Goal: Information Seeking & Learning: Find specific fact

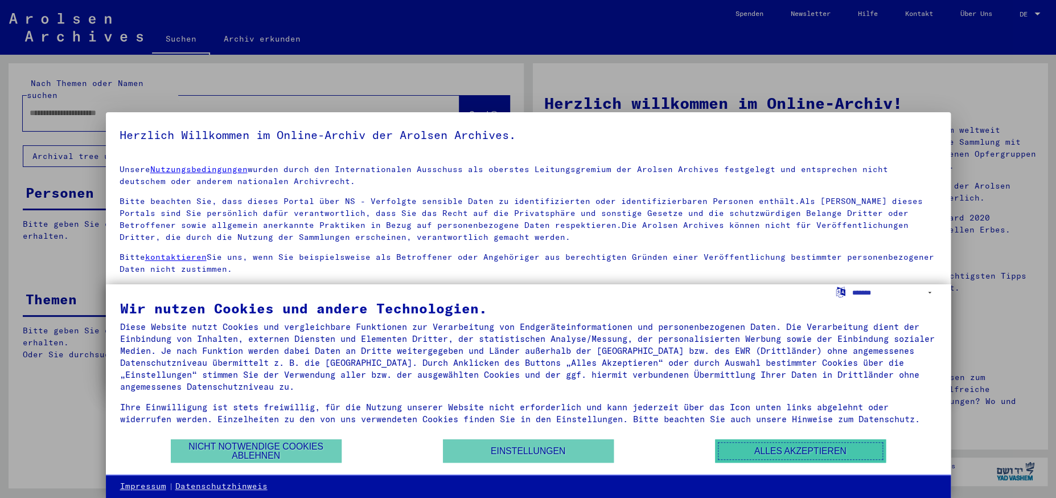
click at [770, 453] on button "Alles akzeptieren" at bounding box center [800, 450] width 171 height 23
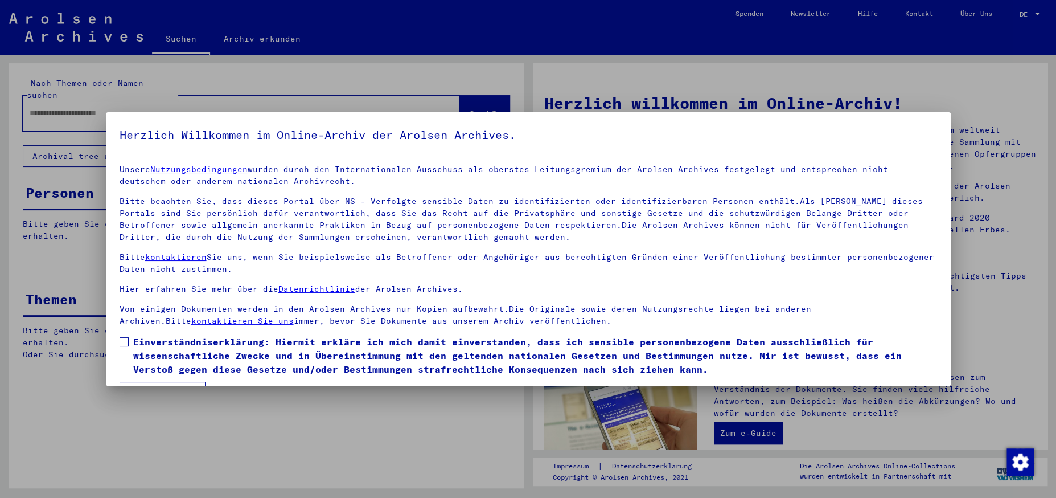
scroll to position [31, 0]
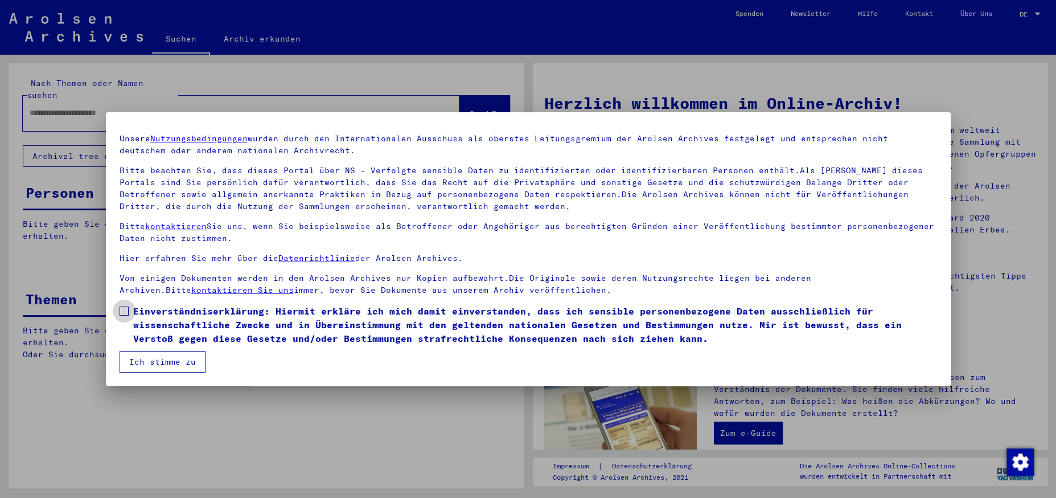
click at [124, 310] on span at bounding box center [124, 310] width 9 height 9
click at [147, 360] on button "Ich stimme zu" at bounding box center [163, 362] width 86 height 22
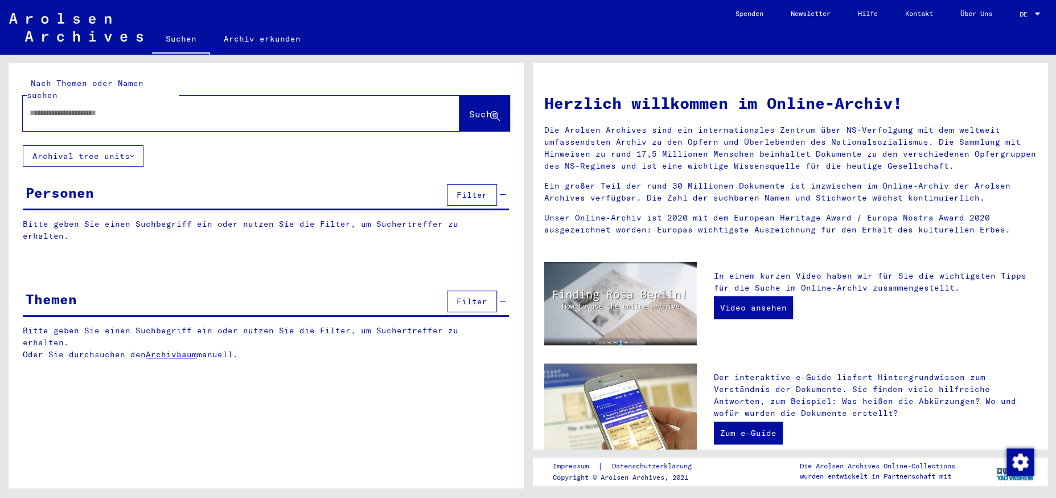
click at [134, 107] on div at bounding box center [224, 113] width 403 height 26
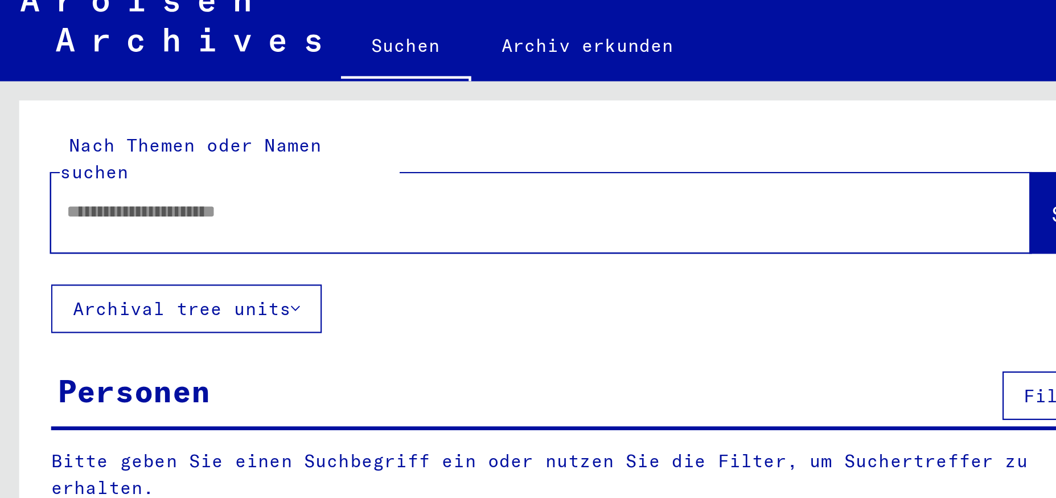
click at [74, 107] on input "text" at bounding box center [228, 113] width 396 height 12
type input "**********"
click at [695, 55] on div "**********" at bounding box center [528, 55] width 1056 height 0
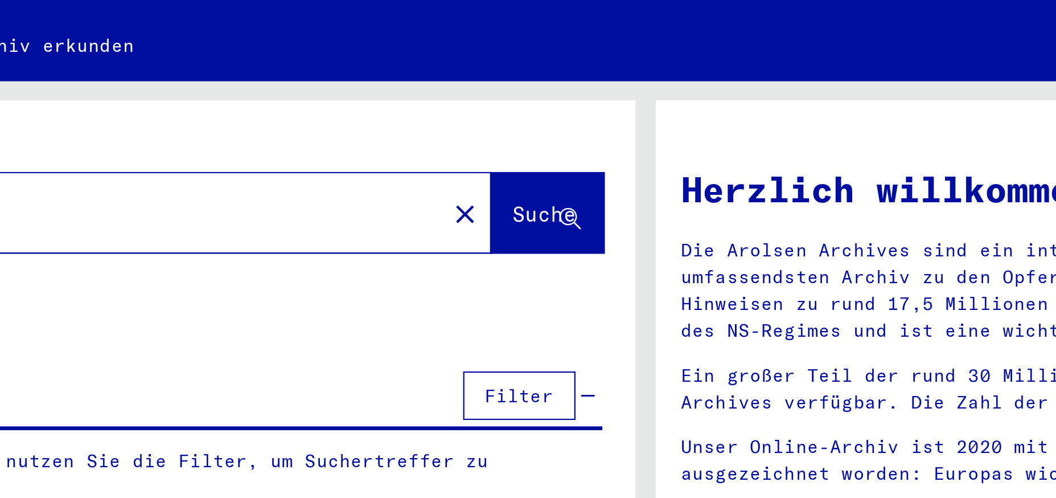
click at [475, 108] on span "Suche" at bounding box center [483, 113] width 28 height 11
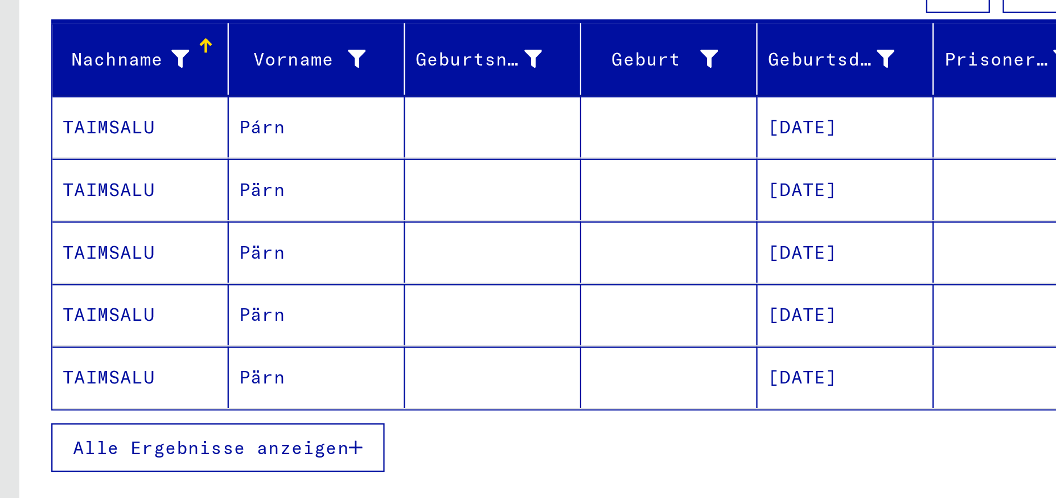
click at [159, 395] on icon "button" at bounding box center [158, 399] width 6 height 8
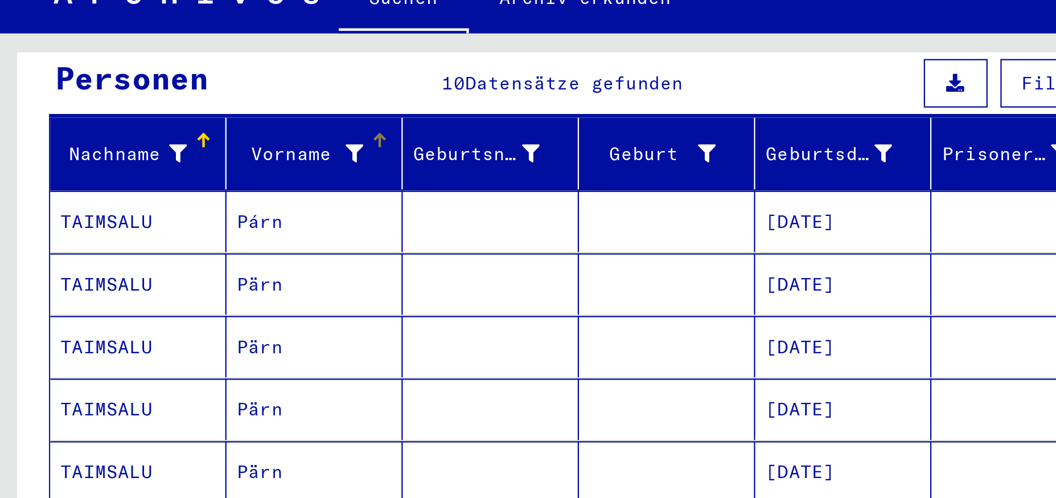
scroll to position [119, 0]
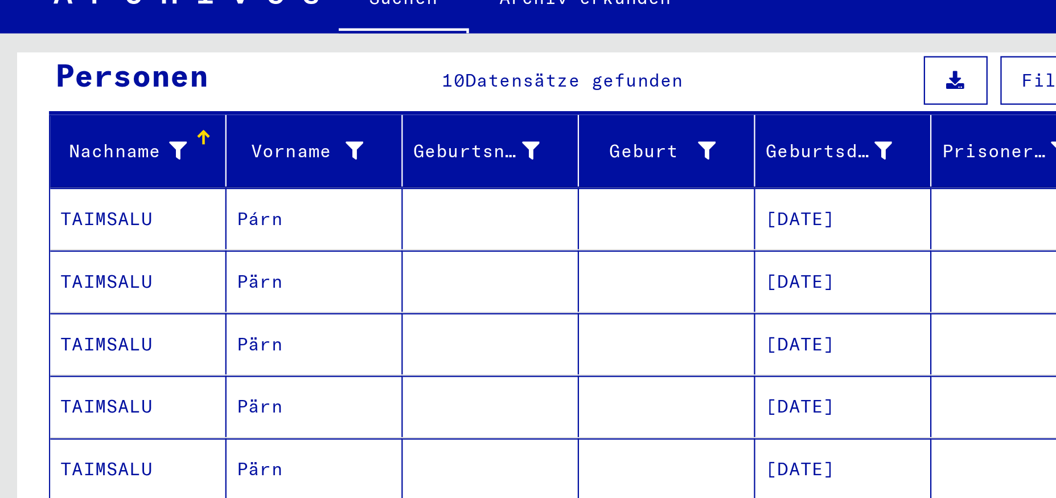
click at [61, 125] on mat-cell "TAIMSALU" at bounding box center [62, 137] width 79 height 27
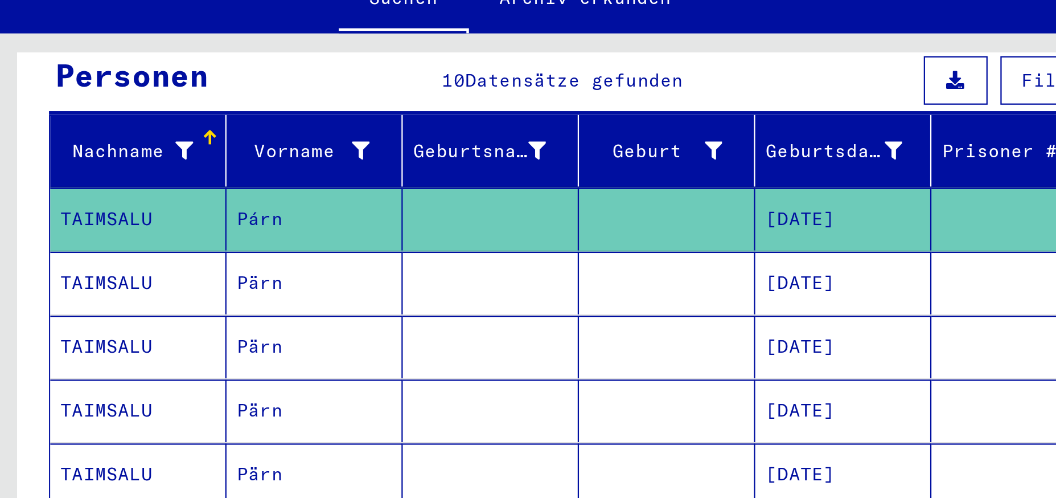
click at [61, 125] on mat-cell "TAIMSALU" at bounding box center [62, 138] width 79 height 28
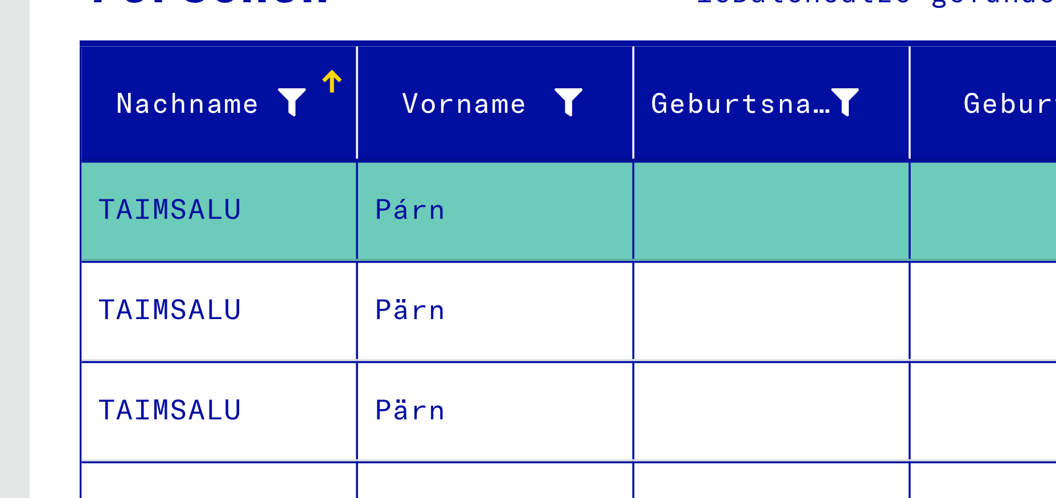
scroll to position [134, 0]
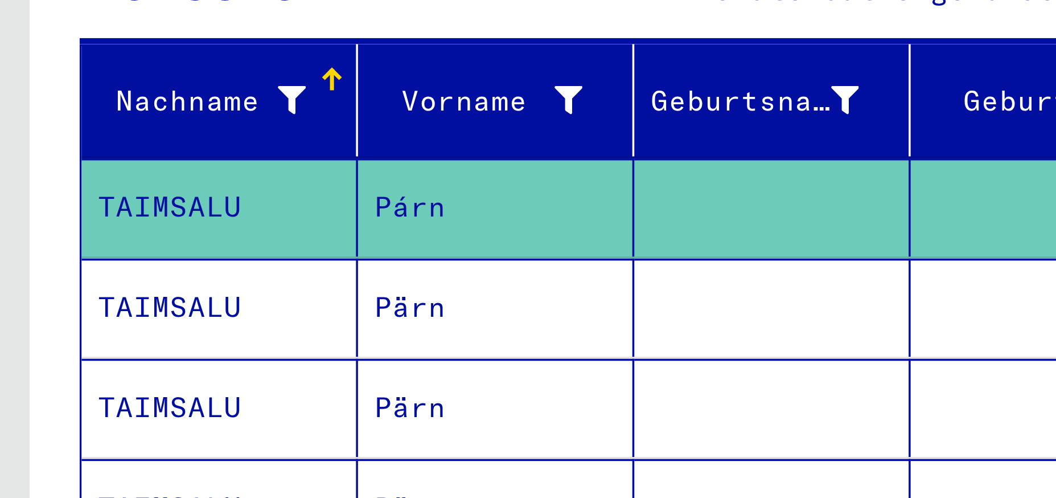
click at [56, 138] on mat-cell "TAIMSALU" at bounding box center [62, 151] width 79 height 28
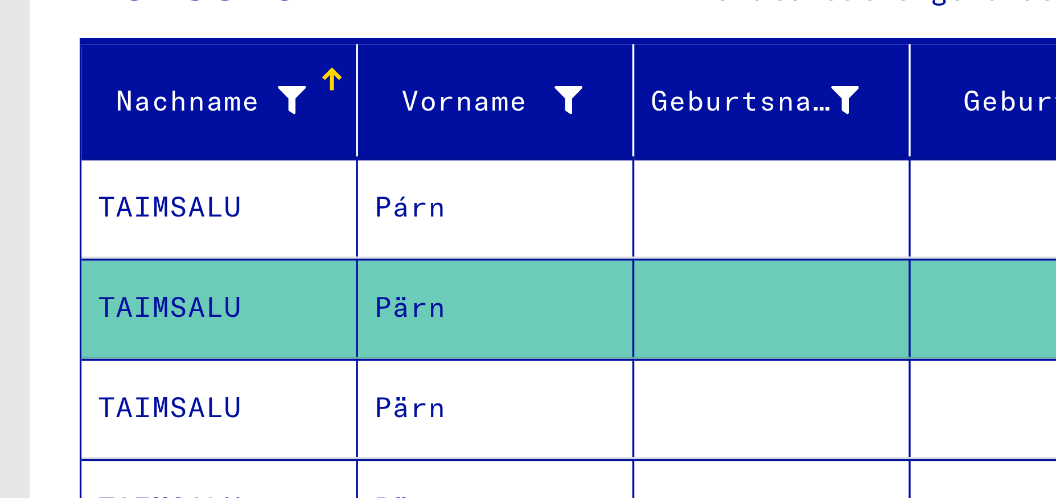
click at [57, 137] on mat-cell "TAIMSALU" at bounding box center [62, 151] width 79 height 28
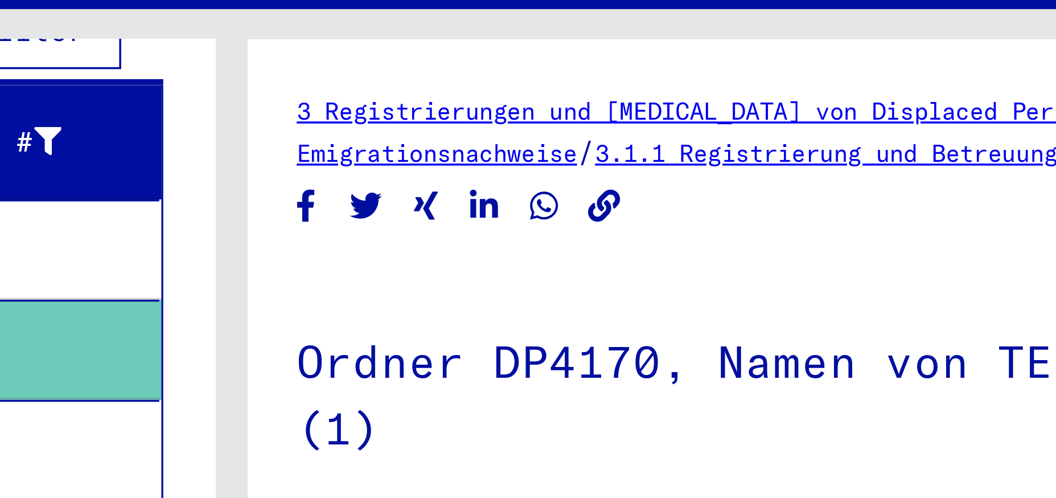
click at [689, 84] on link "3 Registrierungen und [MEDICAL_DATA] von Displaced Persons, Kindern und Vermiss…" at bounding box center [710, 83] width 327 height 9
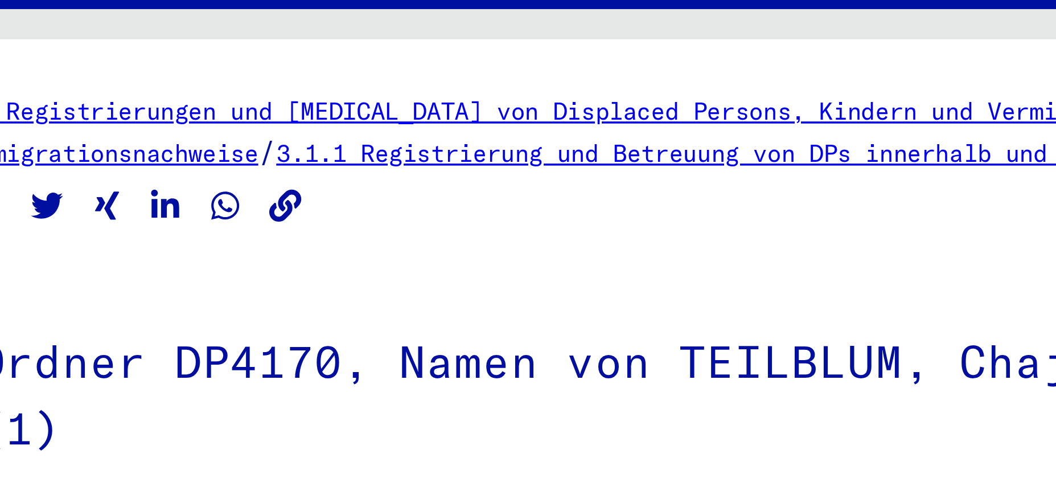
scroll to position [37, 0]
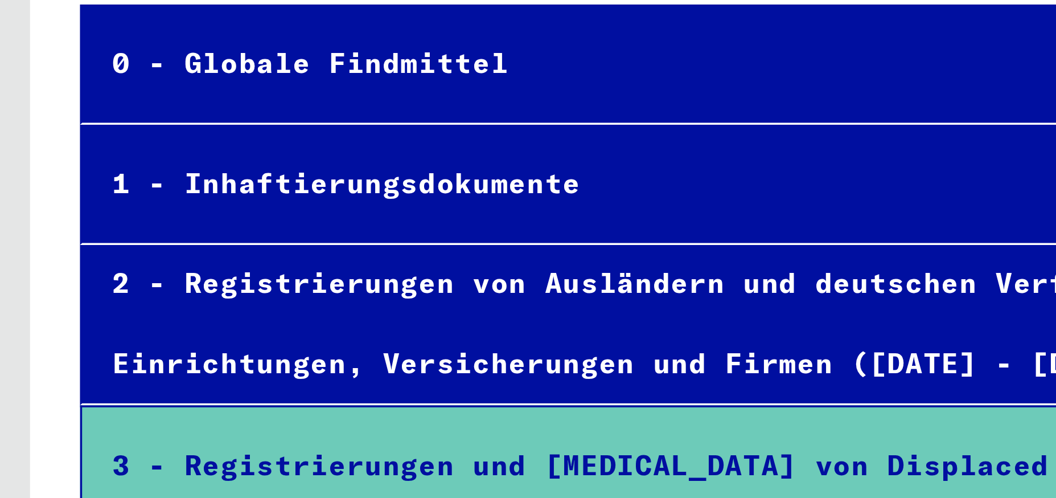
click at [125, 175] on div "1 - Inhaftierungsdokumente" at bounding box center [246, 174] width 446 height 22
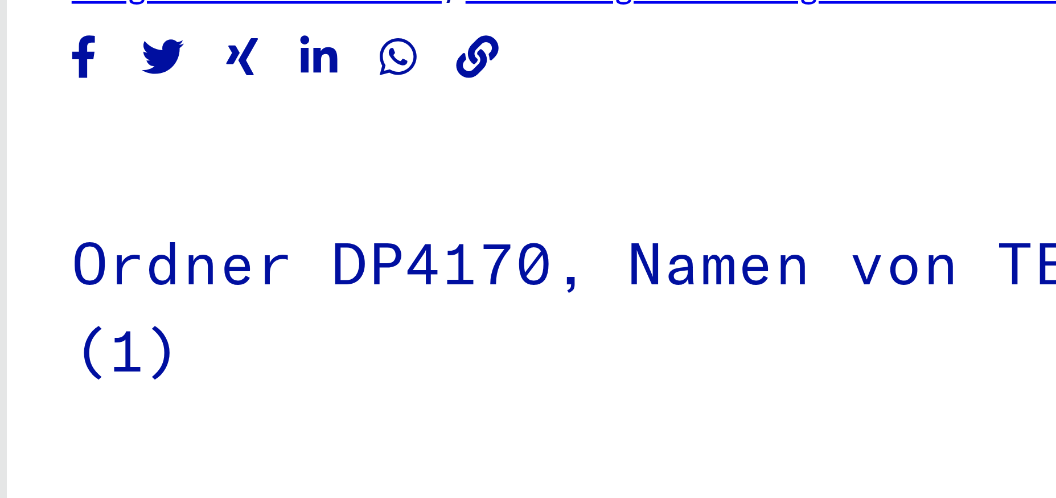
scroll to position [77, 0]
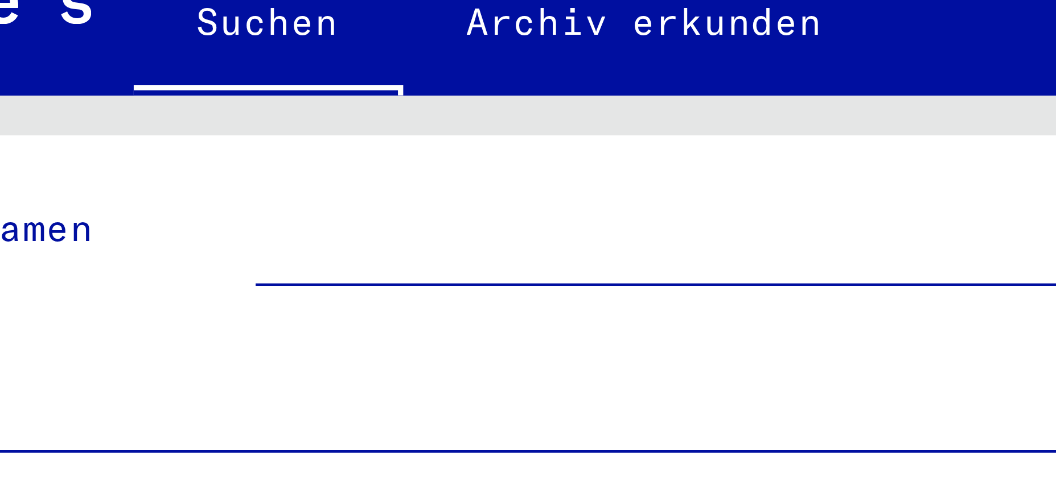
click at [206, 76] on div "Nach Themen oder Namen suchen ******** close Suche" at bounding box center [266, 104] width 515 height 82
click at [206, 77] on div "Nach Themen oder Namen suchen ******** close Suche" at bounding box center [266, 104] width 515 height 82
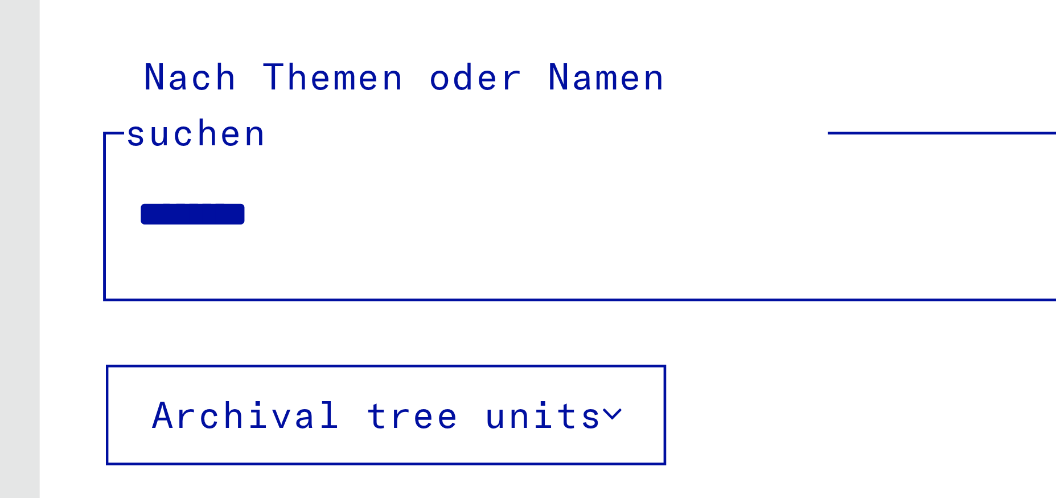
click at [191, 107] on input "********" at bounding box center [231, 113] width 403 height 12
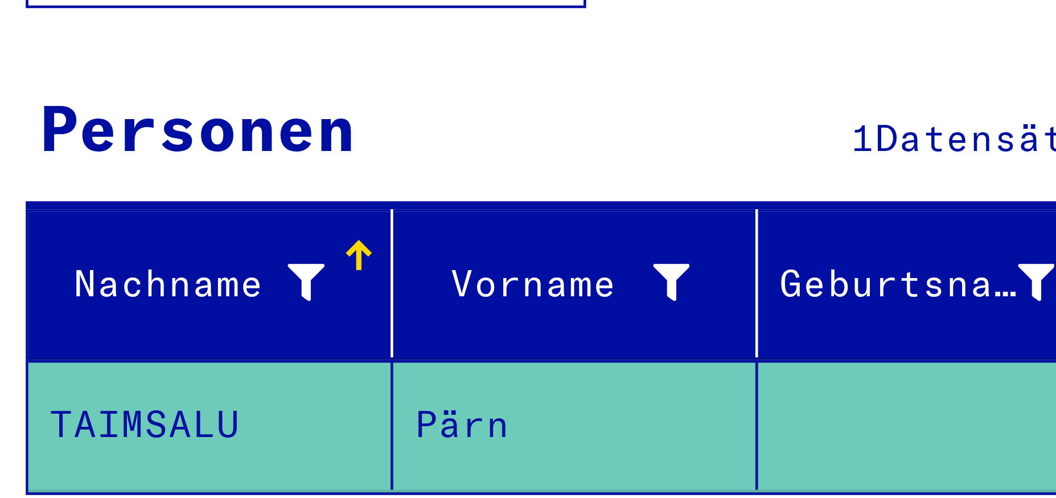
click at [71, 243] on mat-cell "TAIMSALU" at bounding box center [62, 257] width 79 height 28
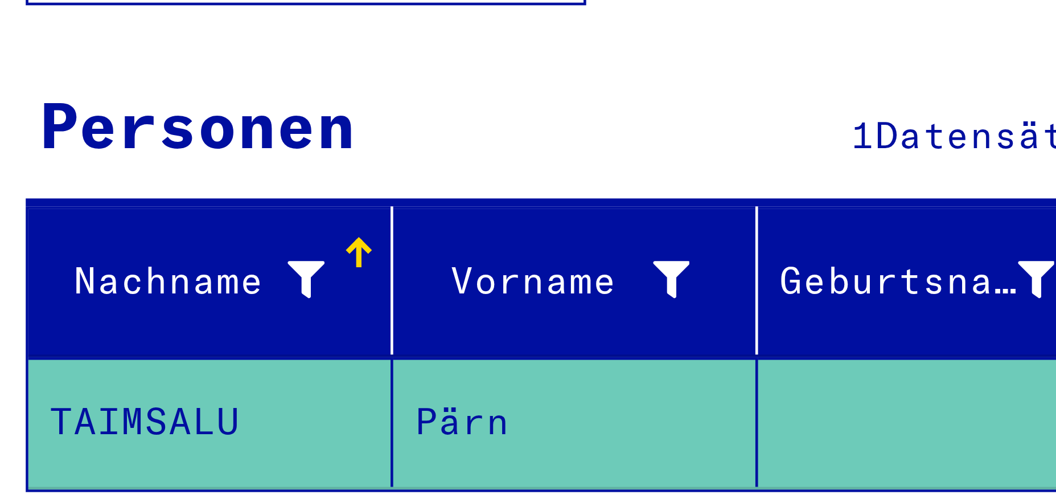
click at [95, 217] on div at bounding box center [94, 220] width 1 height 6
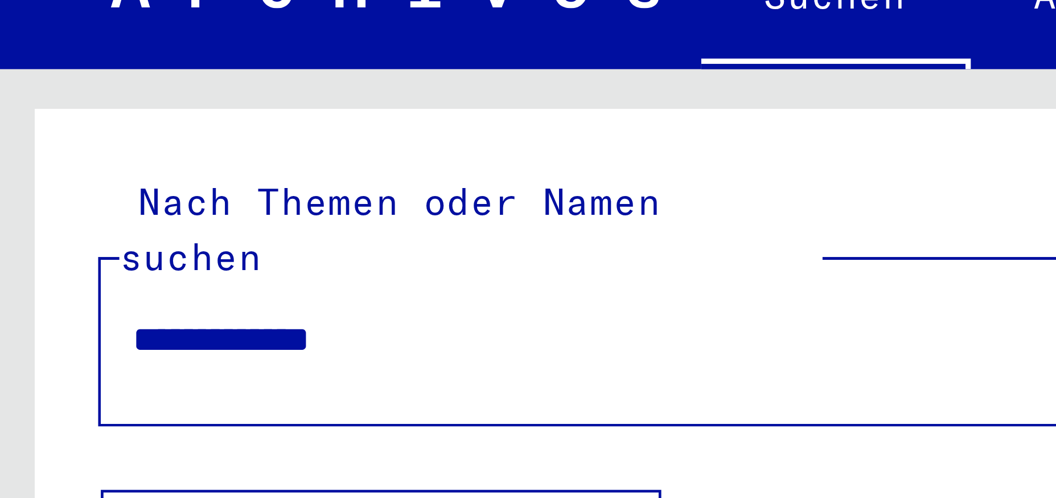
click at [155, 107] on input "**********" at bounding box center [228, 113] width 396 height 12
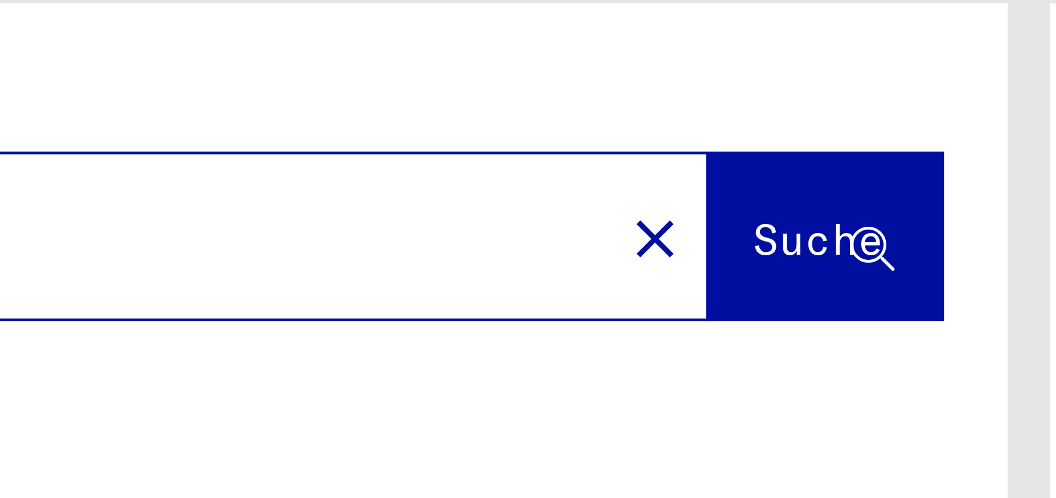
type input "**********"
click at [469, 108] on span "Suche" at bounding box center [483, 113] width 28 height 11
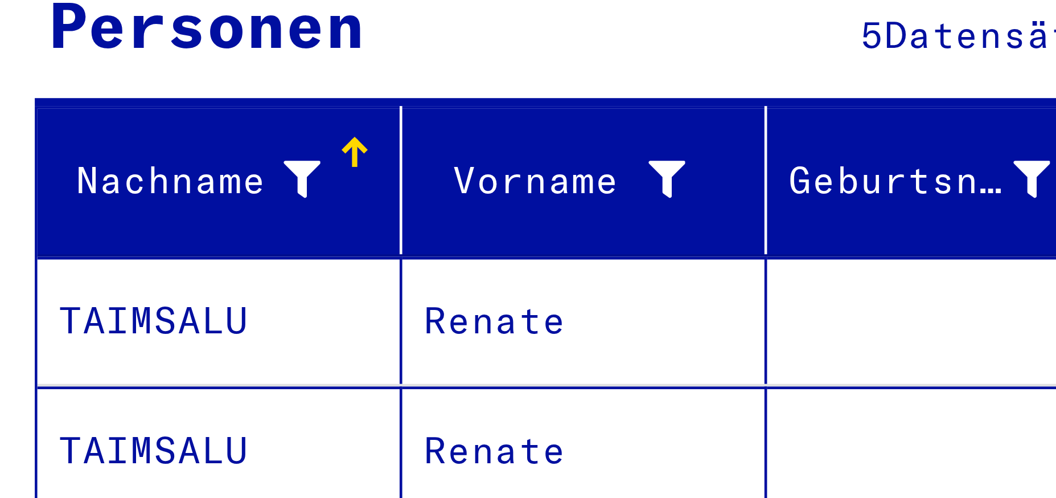
click at [59, 246] on mat-cell "TAIMSALU" at bounding box center [62, 256] width 79 height 27
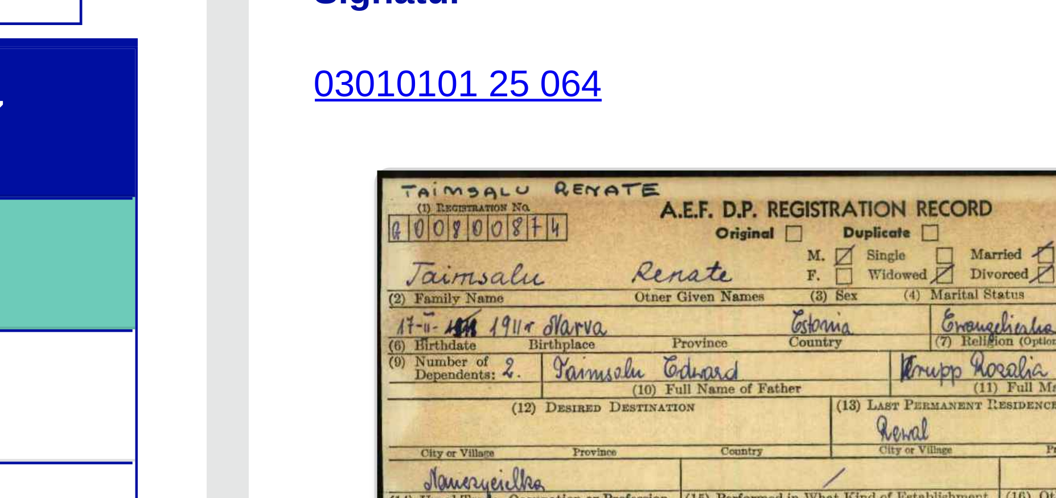
scroll to position [74, 0]
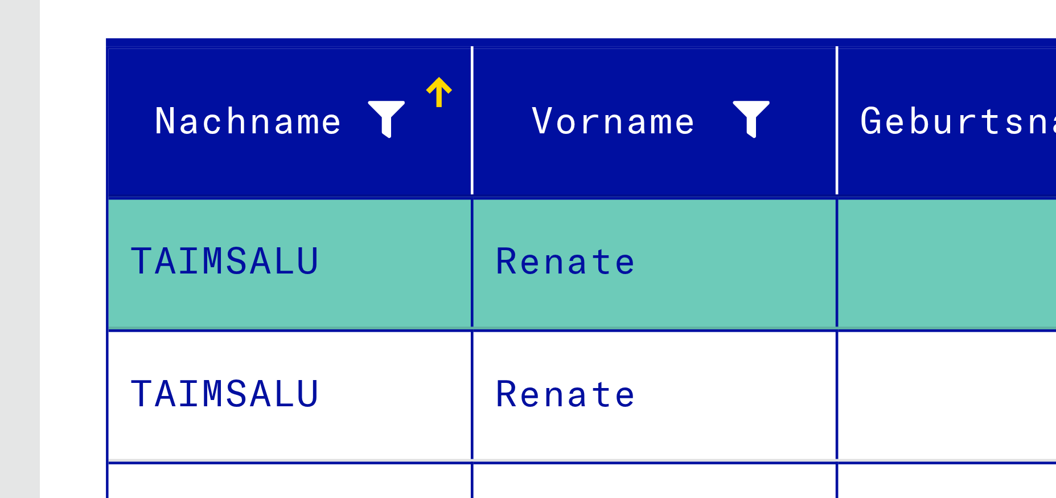
click at [46, 271] on mat-cell "TAIMSALU" at bounding box center [62, 285] width 79 height 28
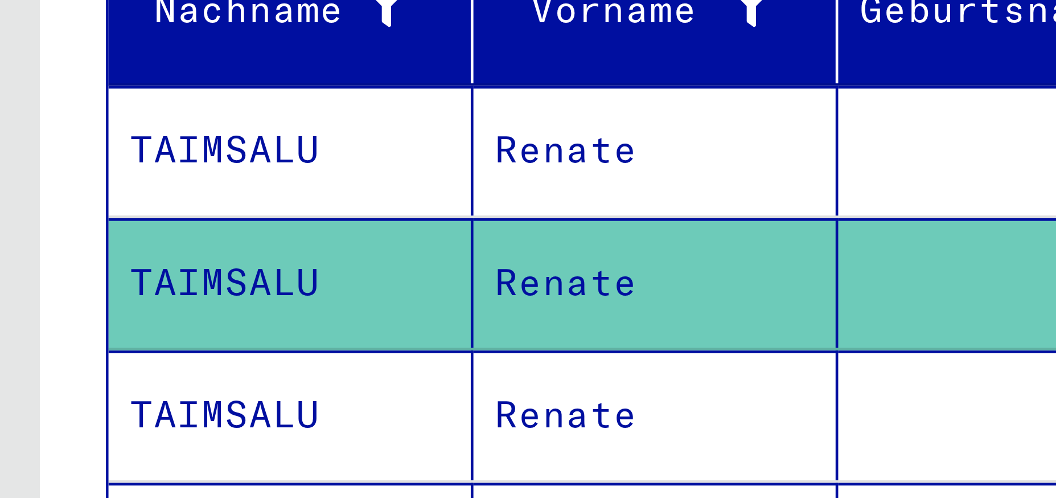
scroll to position [29, 0]
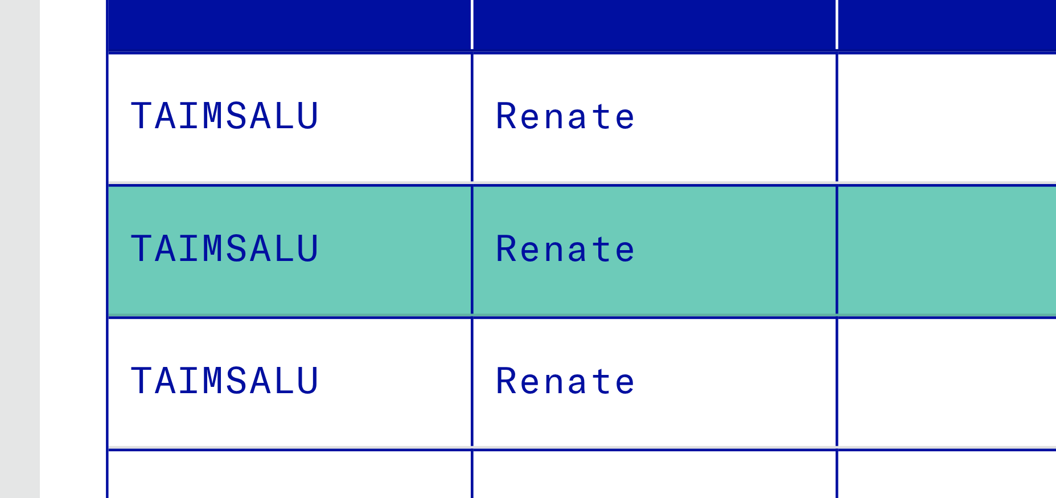
click at [61, 272] on mat-cell "TAIMSALU" at bounding box center [62, 284] width 79 height 28
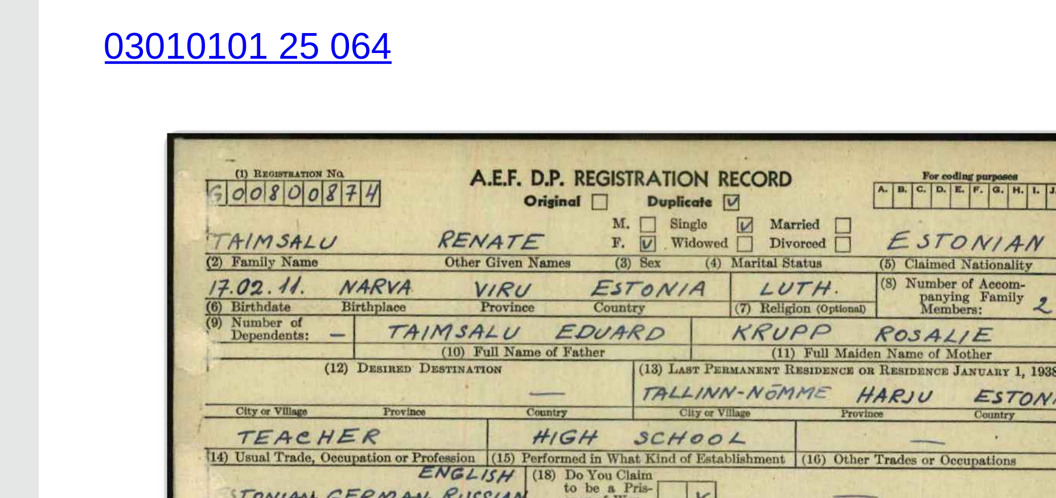
scroll to position [8, 0]
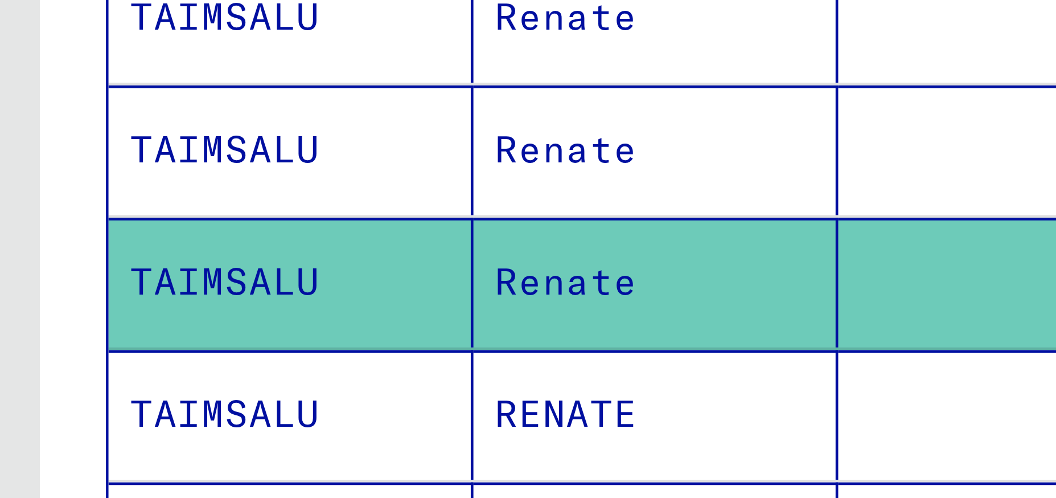
click at [57, 300] on mat-cell "TAIMSALU" at bounding box center [62, 313] width 79 height 28
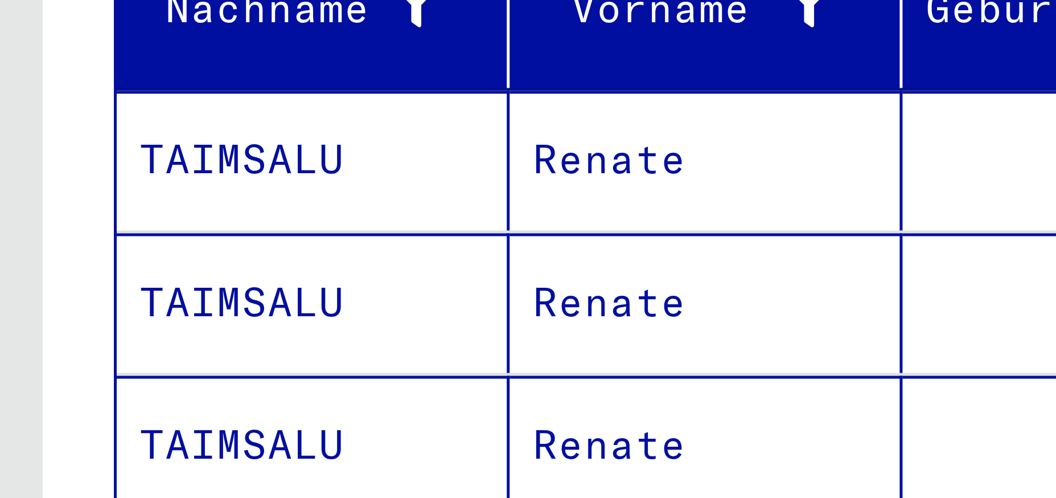
scroll to position [29, 0]
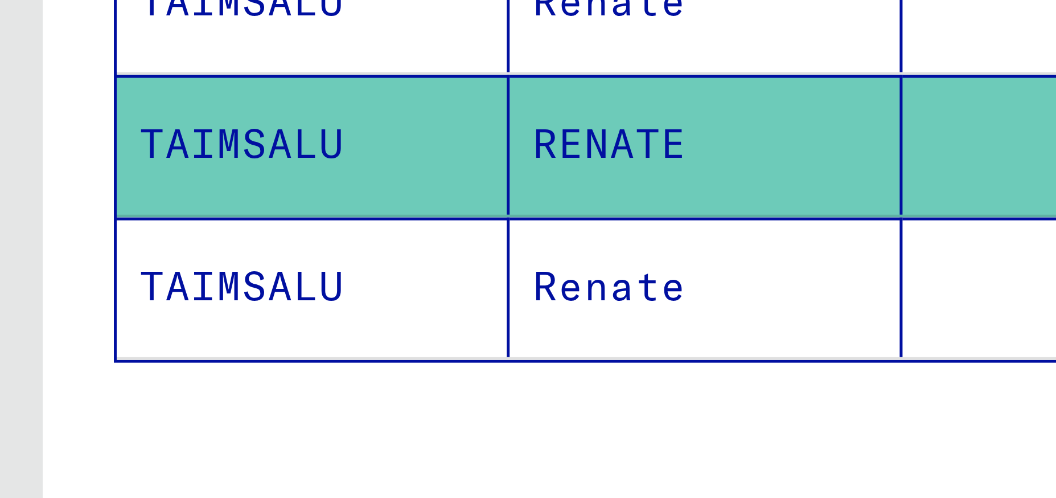
click at [56, 330] on mat-cell "TAIMSALU" at bounding box center [62, 341] width 79 height 28
